Goal: Information Seeking & Learning: Compare options

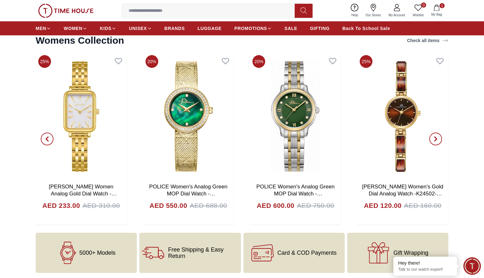
scroll to position [2051, 0]
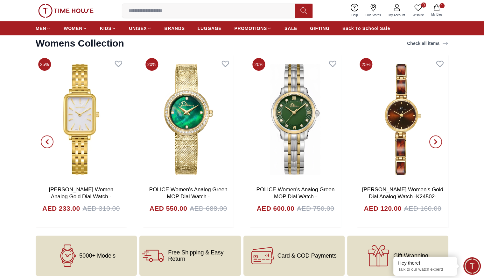
click at [438, 140] on icon "button" at bounding box center [435, 141] width 5 height 5
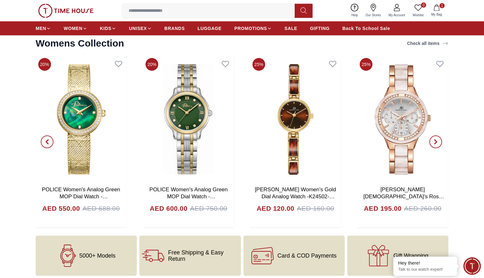
click at [438, 140] on icon "button" at bounding box center [435, 141] width 5 height 5
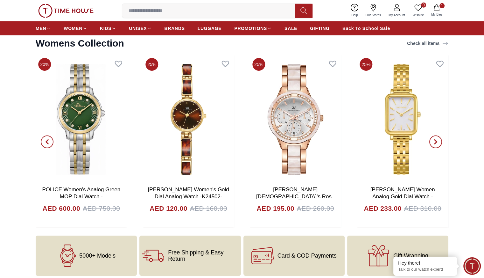
click at [438, 140] on icon "button" at bounding box center [435, 141] width 5 height 5
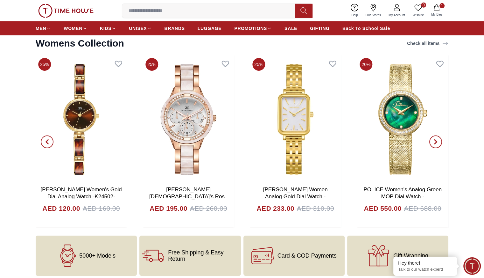
click at [438, 140] on icon "button" at bounding box center [435, 141] width 5 height 5
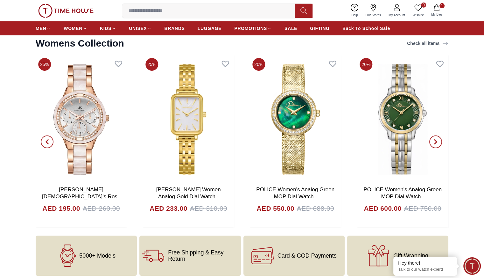
click at [438, 140] on icon "button" at bounding box center [435, 141] width 5 height 5
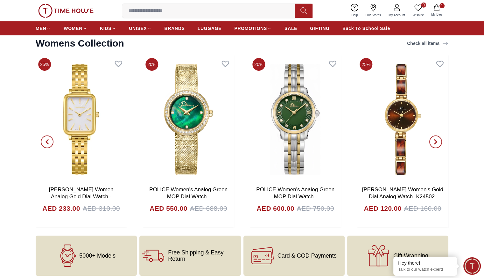
click at [438, 140] on icon "button" at bounding box center [435, 141] width 5 height 5
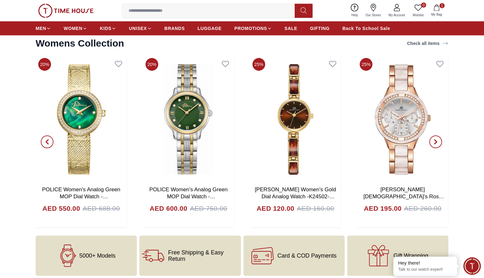
click at [438, 140] on icon "button" at bounding box center [435, 141] width 5 height 5
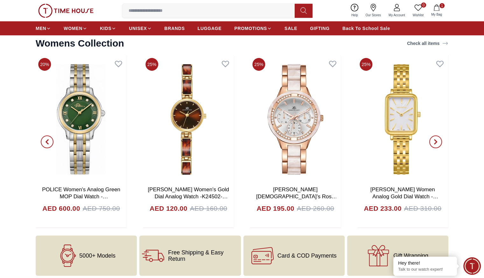
click at [438, 140] on icon "button" at bounding box center [435, 141] width 5 height 5
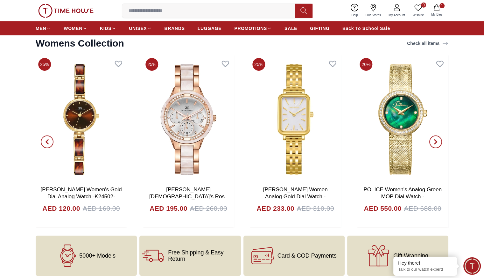
click at [438, 140] on icon "button" at bounding box center [435, 141] width 5 height 5
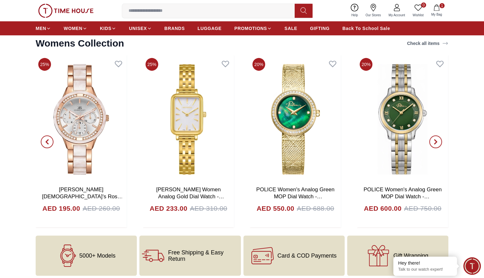
click at [438, 140] on icon "button" at bounding box center [435, 141] width 5 height 5
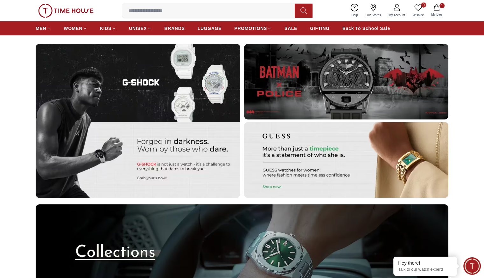
scroll to position [1585, 0]
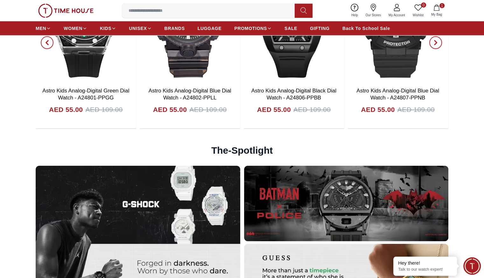
click at [265, 6] on input at bounding box center [211, 10] width 178 height 13
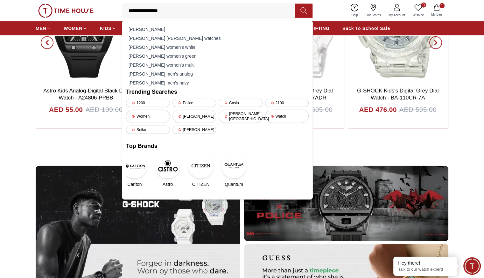
type input "**********"
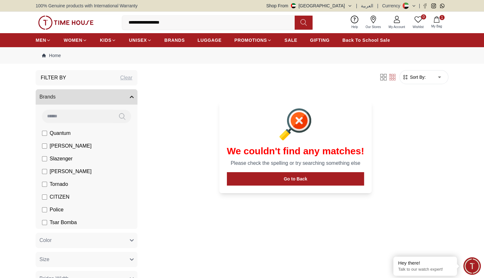
click at [220, 22] on input "**********" at bounding box center [211, 22] width 178 height 13
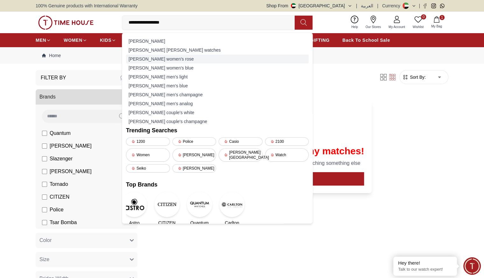
click at [188, 58] on div "[PERSON_NAME] women's rose" at bounding box center [217, 58] width 183 height 9
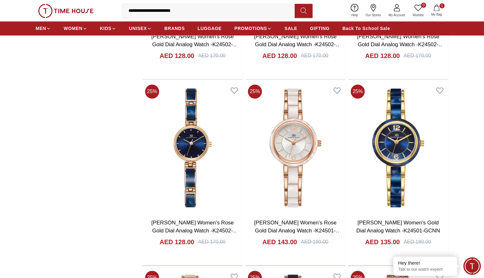
scroll to position [753, 0]
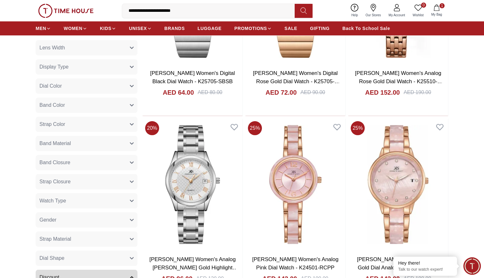
scroll to position [162, 0]
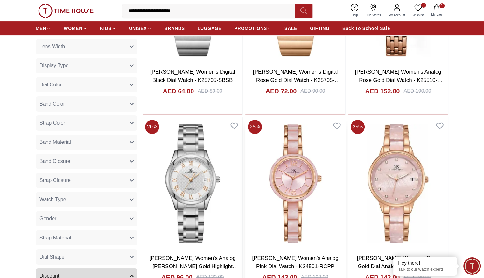
click at [252, 255] on link "[PERSON_NAME] Women's Analog Pink Dial Watch - K24501-RCPP" at bounding box center [295, 262] width 86 height 14
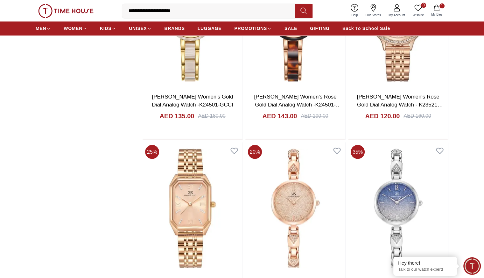
scroll to position [1070, 0]
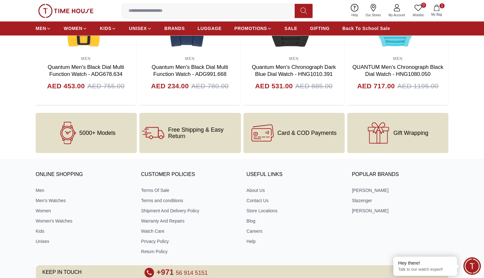
scroll to position [1279, 0]
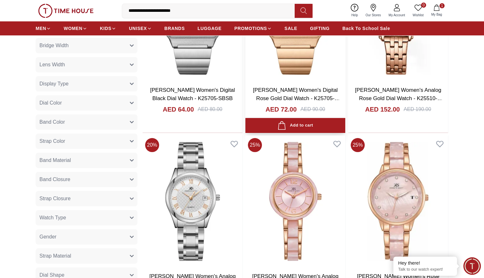
scroll to position [145, 0]
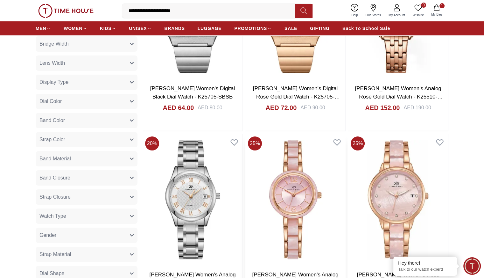
click at [246, 170] on img at bounding box center [296, 200] width 100 height 132
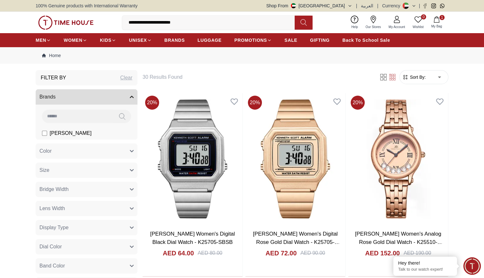
scroll to position [140, 0]
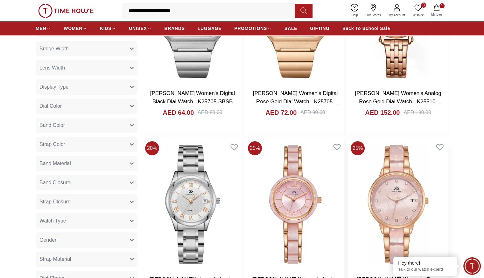
click at [348, 168] on img at bounding box center [398, 205] width 100 height 132
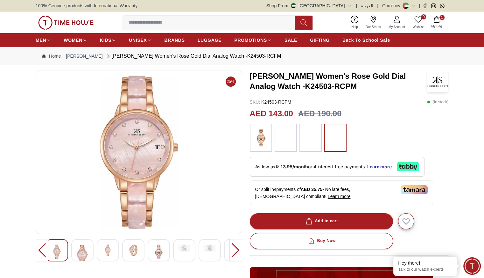
click at [108, 251] on img at bounding box center [107, 249] width 11 height 11
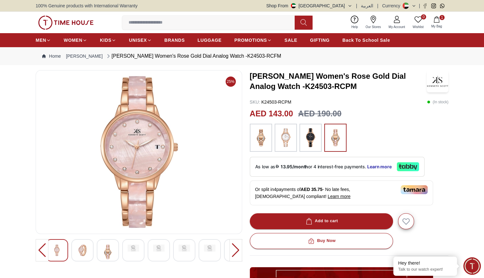
click at [114, 251] on div at bounding box center [108, 250] width 22 height 22
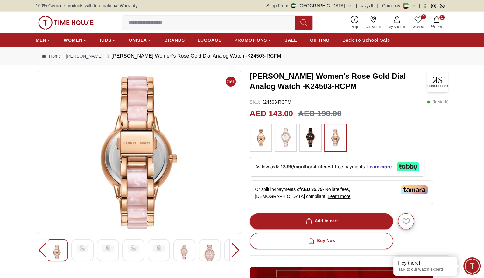
click at [182, 253] on img at bounding box center [184, 251] width 11 height 15
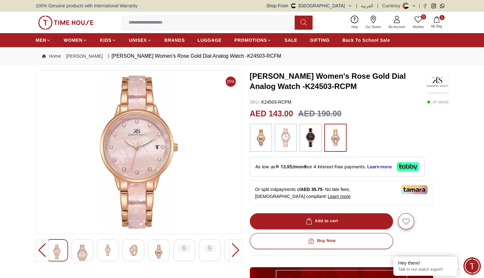
click at [353, 3] on button "Shop From [GEOGRAPHIC_DATA]" at bounding box center [310, 6] width 86 height 6
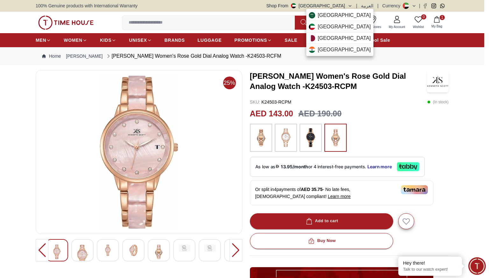
click at [354, 3] on div at bounding box center [244, 139] width 489 height 278
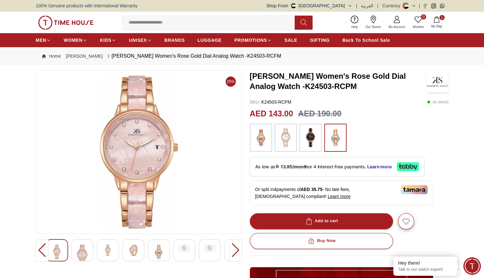
click at [233, 249] on div at bounding box center [236, 250] width 13 height 22
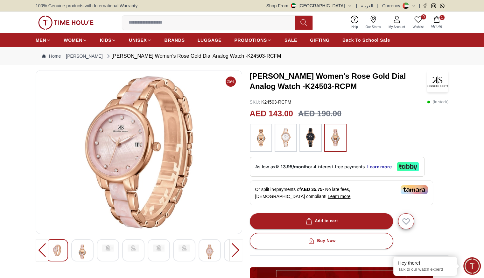
click at [233, 249] on div at bounding box center [236, 250] width 13 height 22
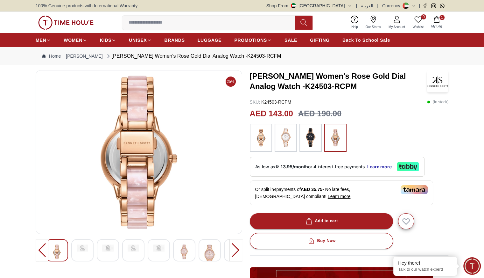
click at [233, 249] on div at bounding box center [236, 250] width 13 height 22
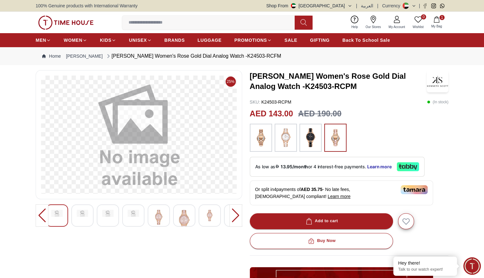
click at [235, 218] on div at bounding box center [236, 215] width 13 height 22
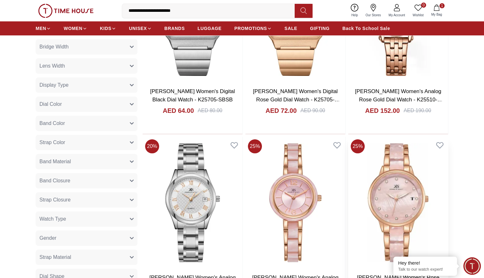
scroll to position [144, 0]
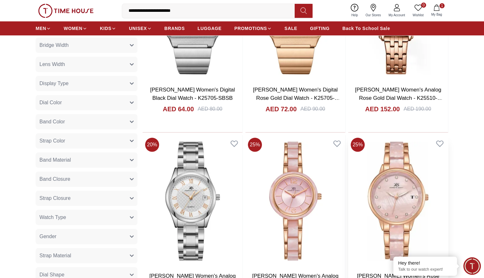
click at [348, 168] on img at bounding box center [398, 201] width 100 height 132
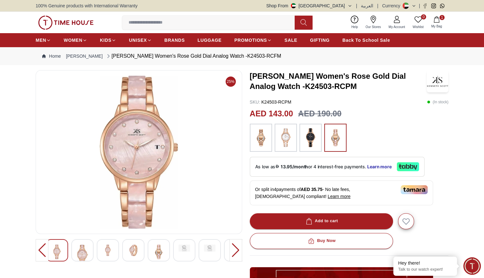
click at [238, 247] on div at bounding box center [236, 250] width 13 height 22
click at [137, 250] on img at bounding box center [133, 251] width 11 height 15
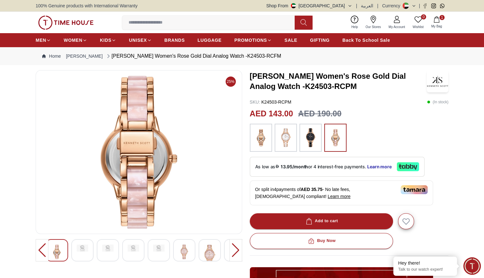
click at [183, 250] on img at bounding box center [184, 251] width 11 height 15
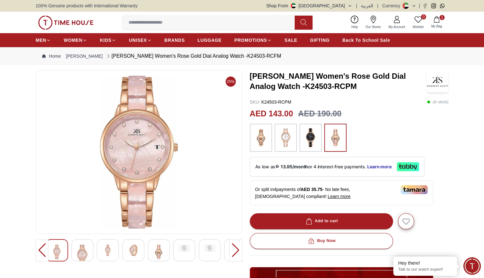
click at [122, 248] on div at bounding box center [133, 250] width 22 height 22
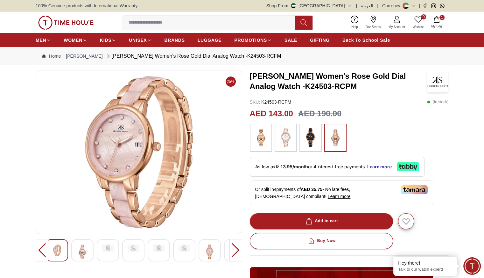
click at [82, 245] on img at bounding box center [82, 251] width 11 height 15
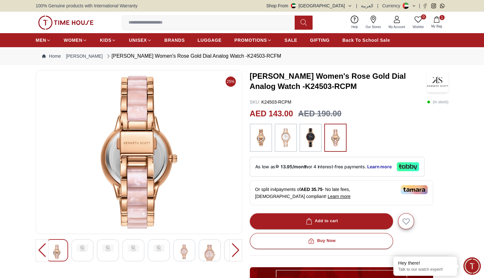
click at [60, 247] on img at bounding box center [56, 251] width 11 height 15
click at [43, 247] on div at bounding box center [42, 250] width 13 height 22
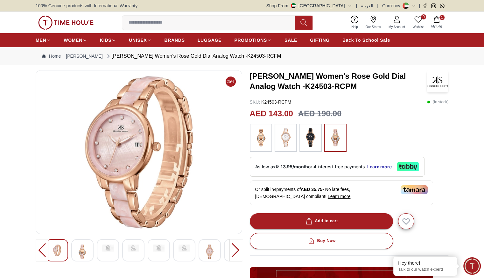
click at [43, 247] on div at bounding box center [42, 250] width 13 height 22
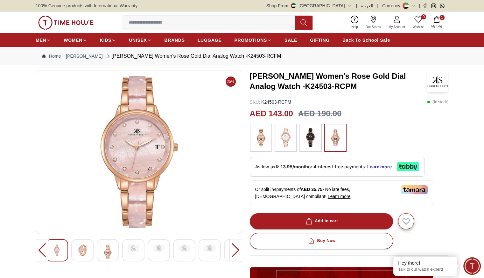
click at [43, 247] on div at bounding box center [42, 250] width 13 height 22
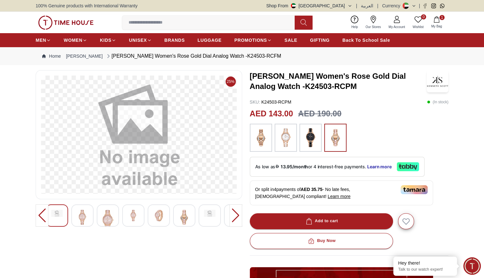
click at [232, 215] on div at bounding box center [236, 215] width 13 height 22
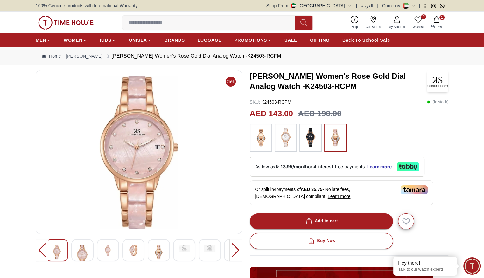
click at [237, 245] on div at bounding box center [236, 250] width 13 height 22
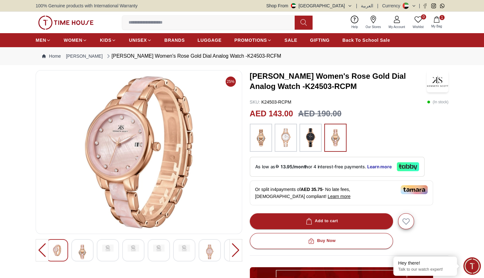
click at [237, 245] on div at bounding box center [236, 250] width 13 height 22
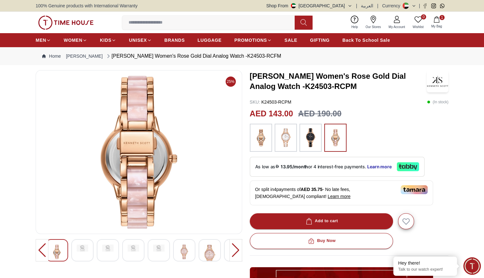
click at [237, 245] on div at bounding box center [236, 250] width 13 height 22
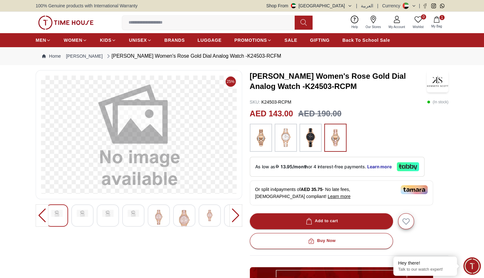
click at [237, 213] on div at bounding box center [236, 215] width 13 height 22
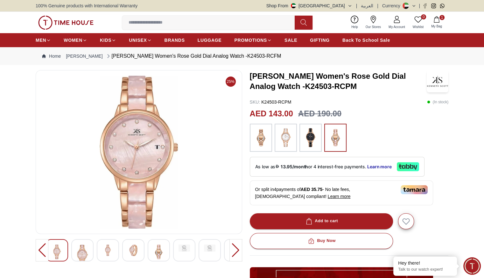
click at [233, 247] on div at bounding box center [236, 250] width 13 height 22
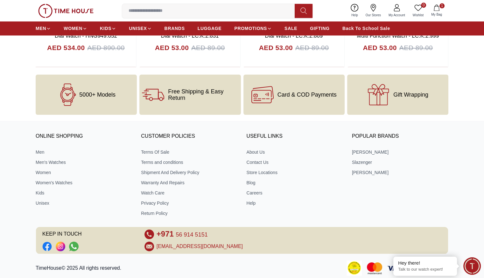
scroll to position [758, 0]
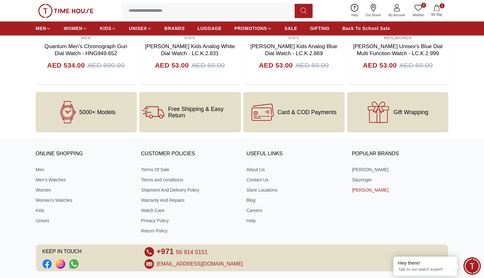
click at [378, 188] on link "[PERSON_NAME]" at bounding box center [400, 190] width 97 height 6
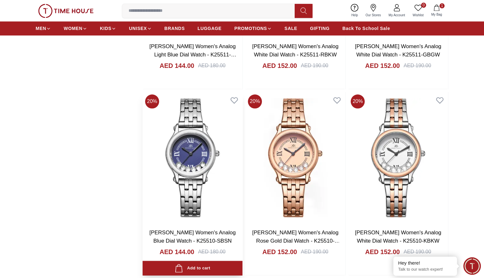
scroll to position [792, 0]
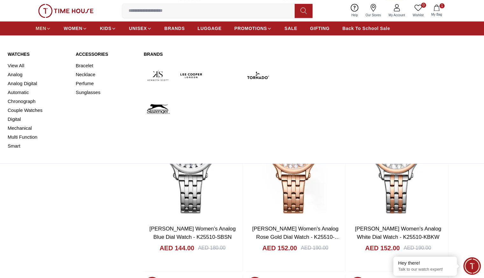
click at [42, 28] on span "MEN" at bounding box center [41, 28] width 11 height 6
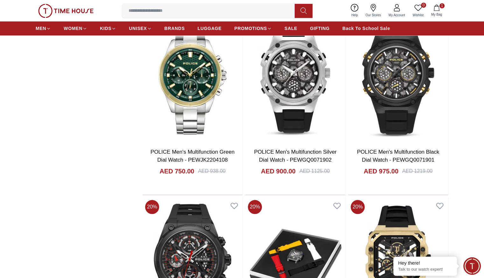
scroll to position [642, 0]
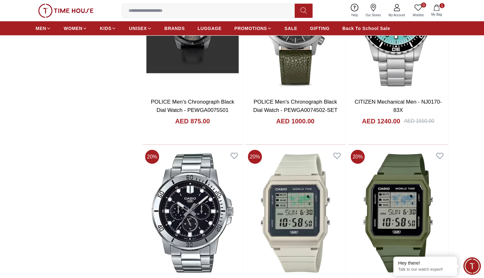
scroll to position [1609, 0]
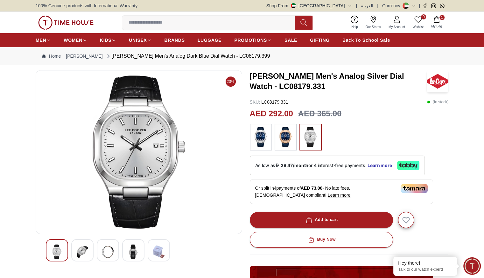
click at [285, 131] on img at bounding box center [286, 137] width 16 height 20
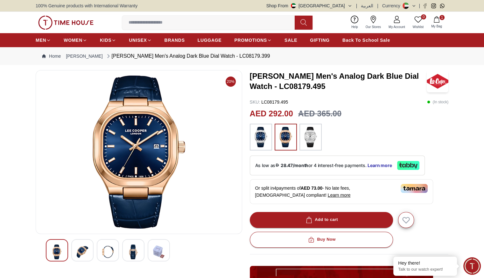
click at [266, 138] on img at bounding box center [261, 137] width 16 height 20
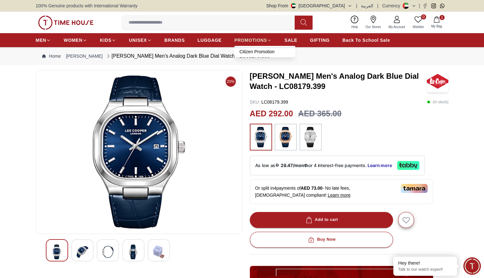
click at [249, 36] on link "PROMOTIONS" at bounding box center [253, 39] width 38 height 11
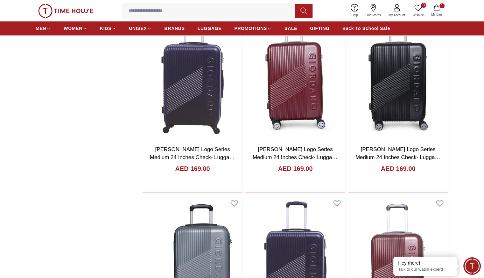
scroll to position [641, 0]
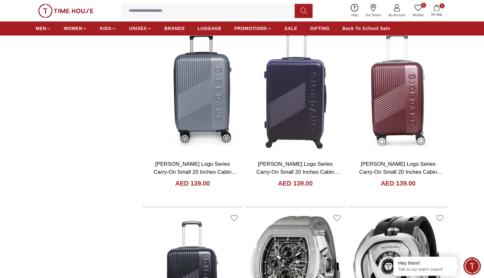
scroll to position [816, 0]
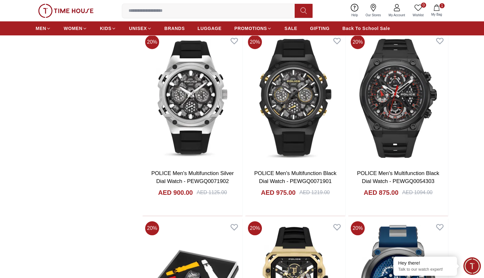
scroll to position [2490, 0]
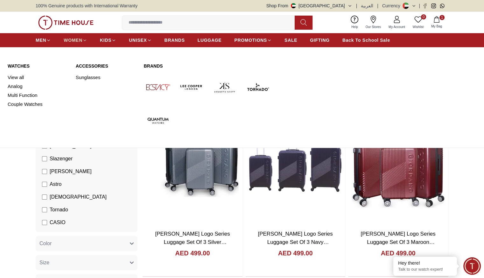
click at [72, 39] on span "WOMEN" at bounding box center [73, 40] width 19 height 6
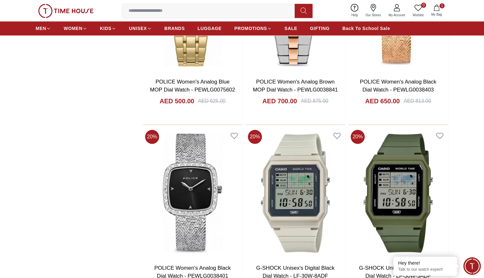
scroll to position [716, 0]
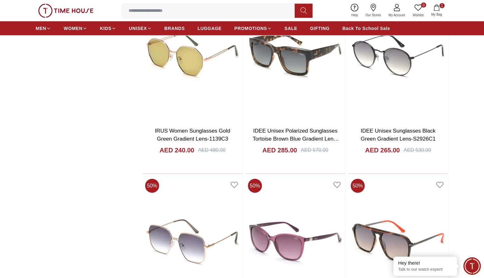
scroll to position [4018, 0]
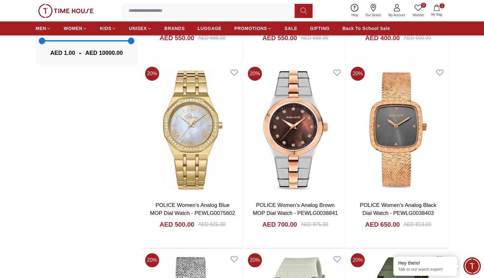
scroll to position [589, 0]
